Goal: Find specific page/section: Find specific page/section

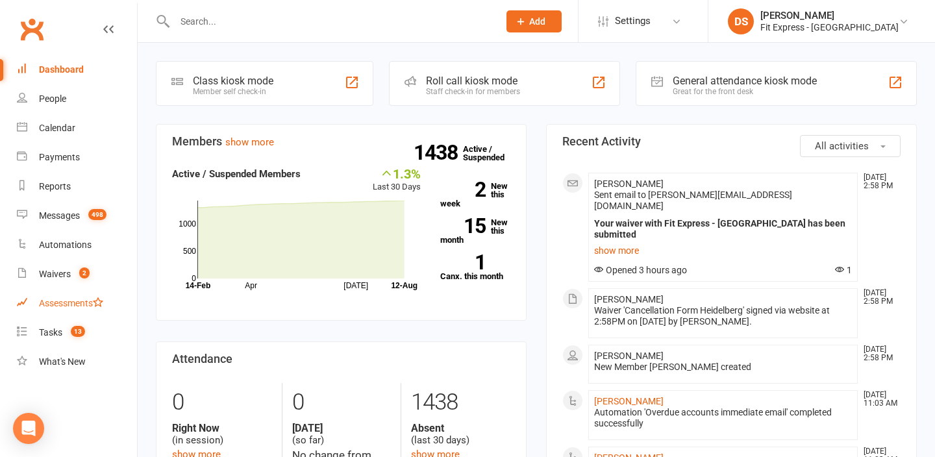
click at [68, 290] on link "Assessments" at bounding box center [77, 303] width 120 height 29
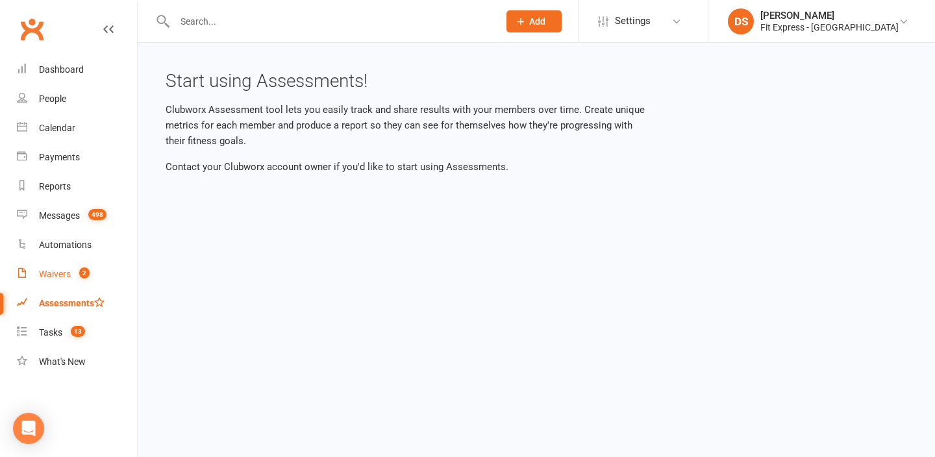
click at [73, 280] on link "Waivers 2" at bounding box center [77, 274] width 120 height 29
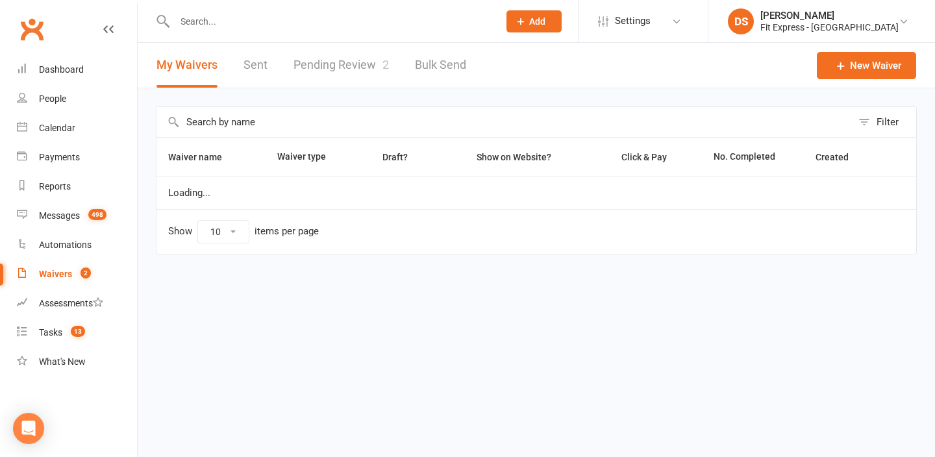
click at [330, 68] on link "Pending Review 2" at bounding box center [340, 65] width 95 height 45
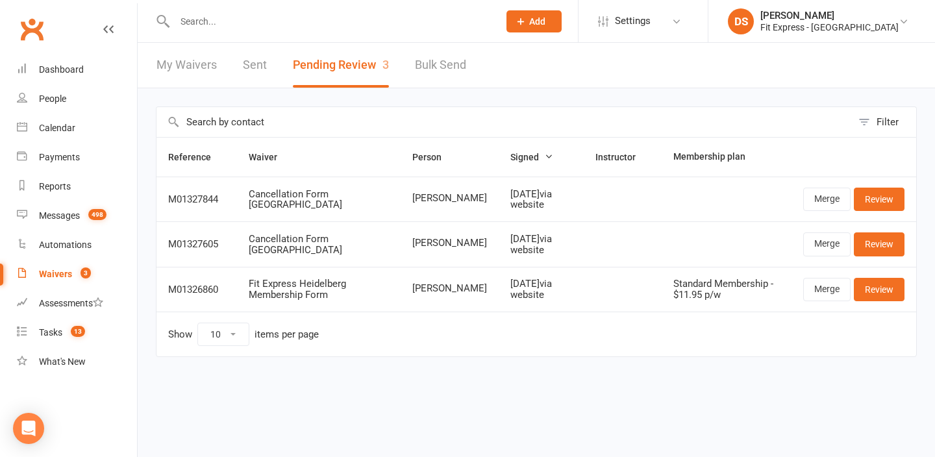
click at [202, 33] on div at bounding box center [323, 21] width 334 height 42
click at [202, 27] on input "text" at bounding box center [330, 21] width 319 height 18
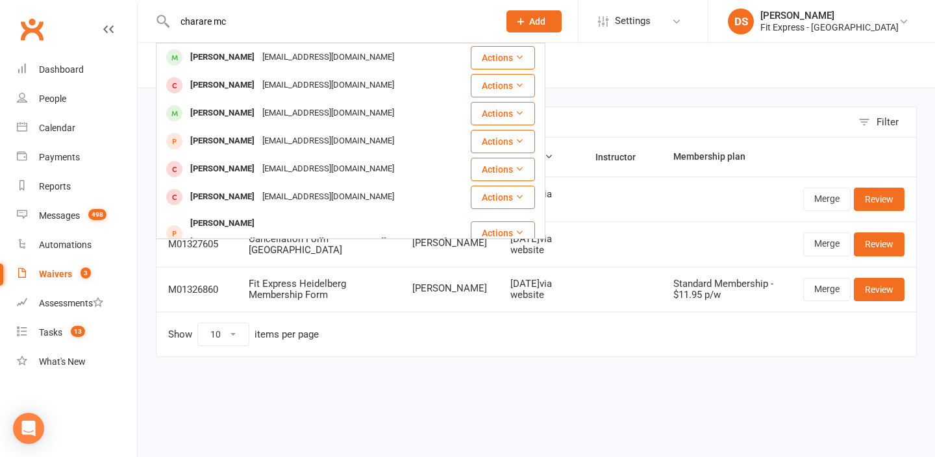
type input "charare mc"
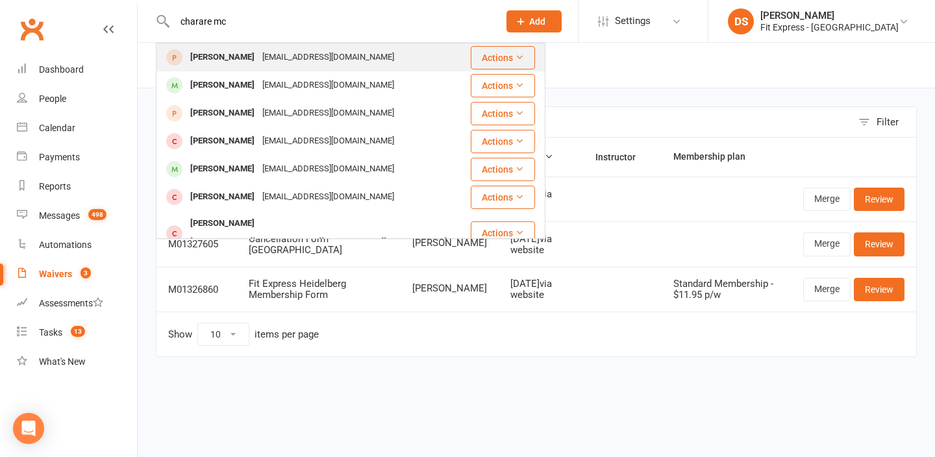
click at [210, 56] on div "[PERSON_NAME]" at bounding box center [222, 57] width 72 height 19
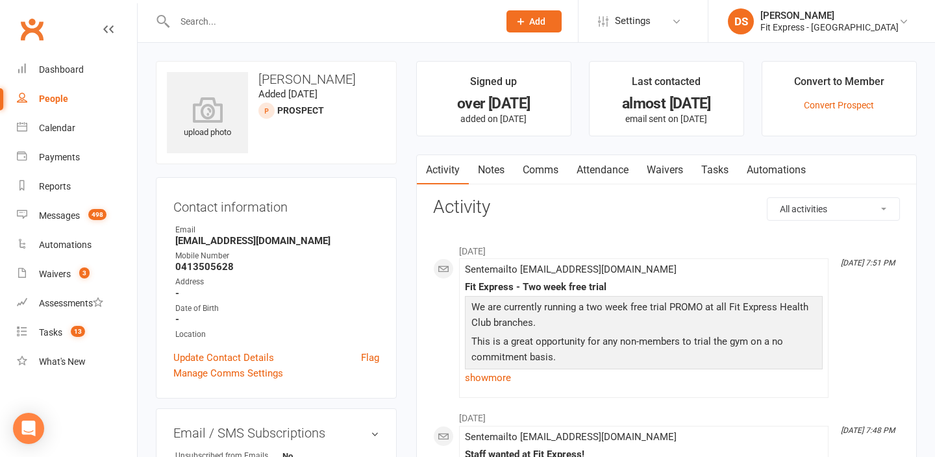
click at [230, 24] on input "text" at bounding box center [330, 21] width 319 height 18
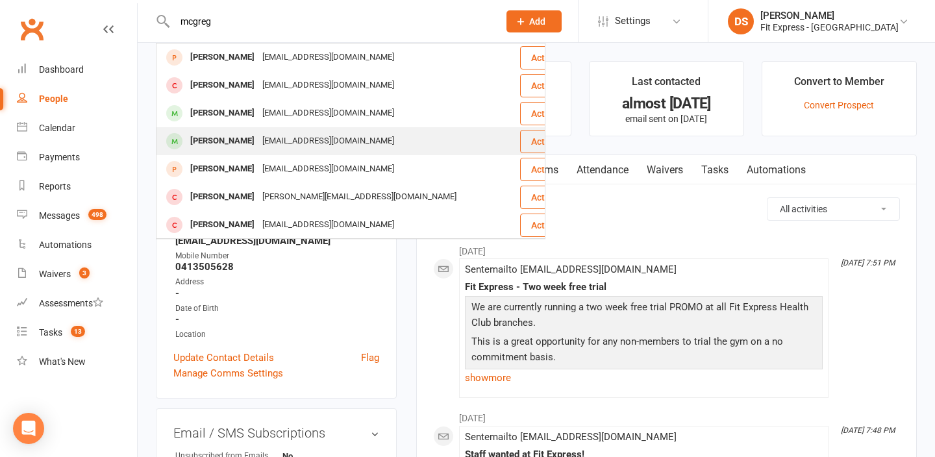
type input "mcgreg"
click at [237, 132] on div "[PERSON_NAME]" at bounding box center [222, 141] width 72 height 19
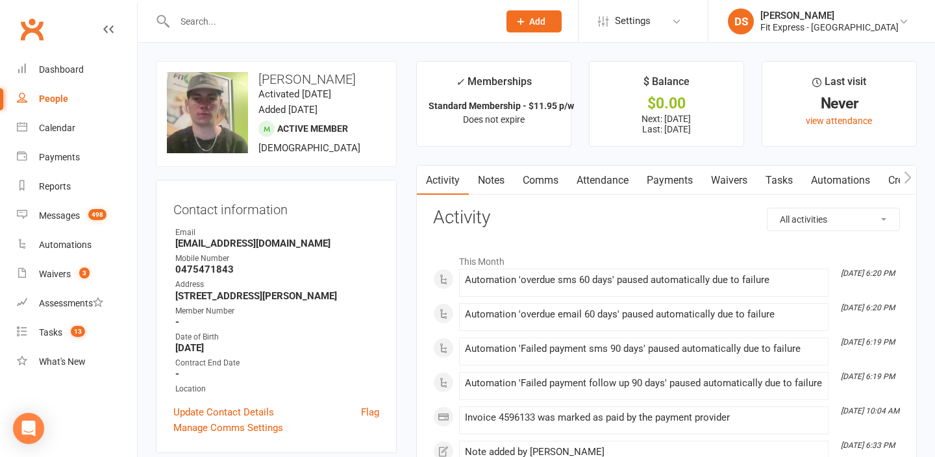
click at [663, 175] on link "Payments" at bounding box center [670, 181] width 64 height 30
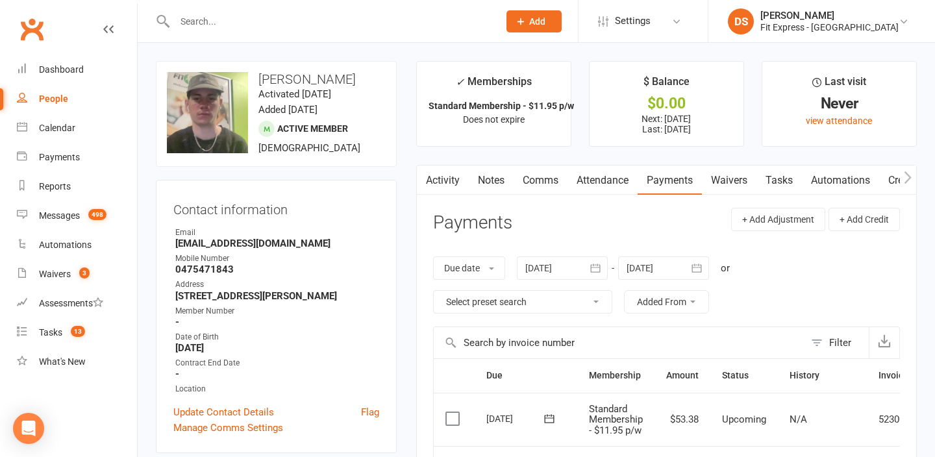
click at [43, 34] on link "Clubworx" at bounding box center [32, 29] width 32 height 32
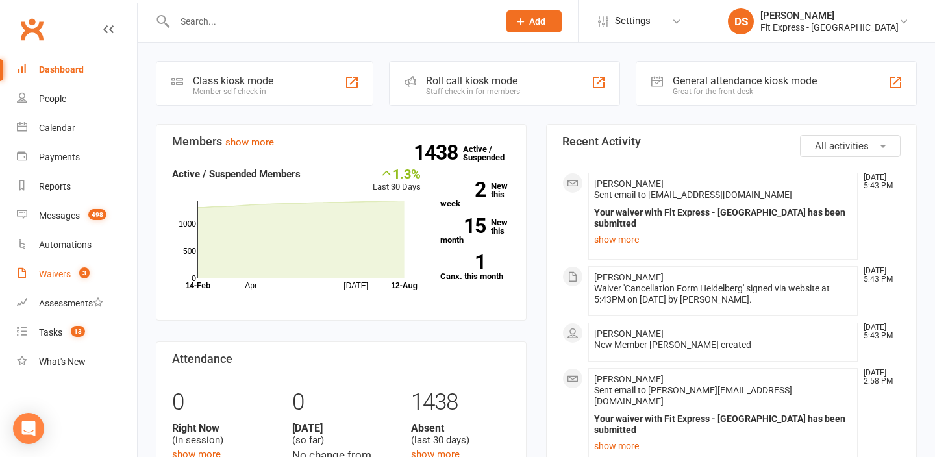
click at [62, 269] on div "Waivers" at bounding box center [55, 274] width 32 height 10
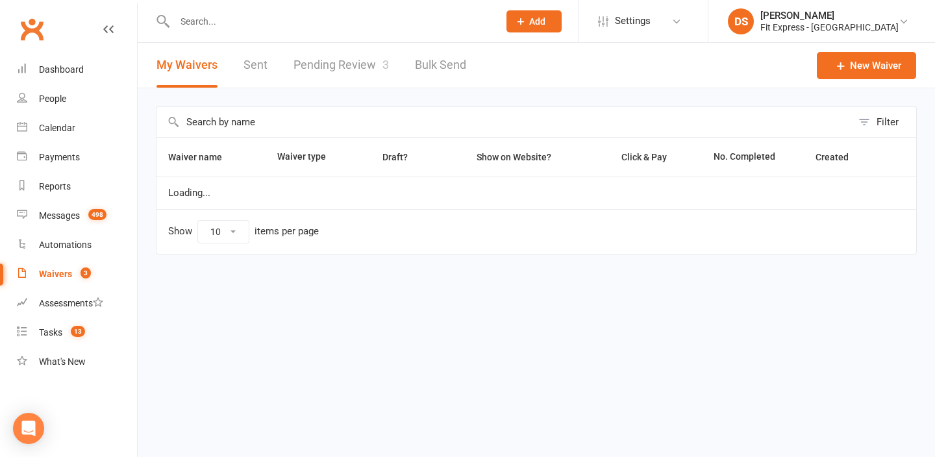
click at [318, 75] on link "Pending Review 3" at bounding box center [340, 65] width 95 height 45
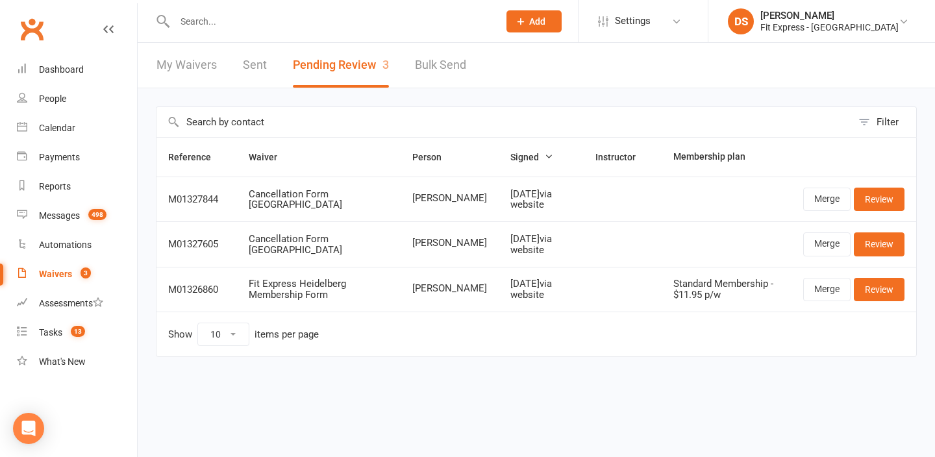
click at [34, 24] on link "Clubworx" at bounding box center [32, 29] width 32 height 32
